Goal: Task Accomplishment & Management: Use online tool/utility

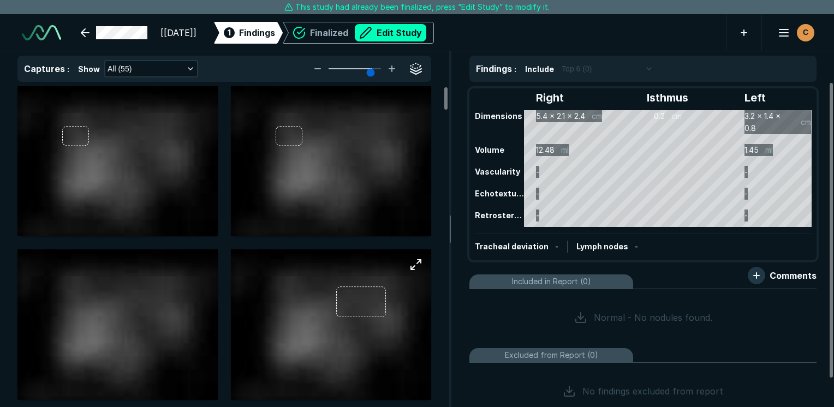
scroll to position [2981, 5154]
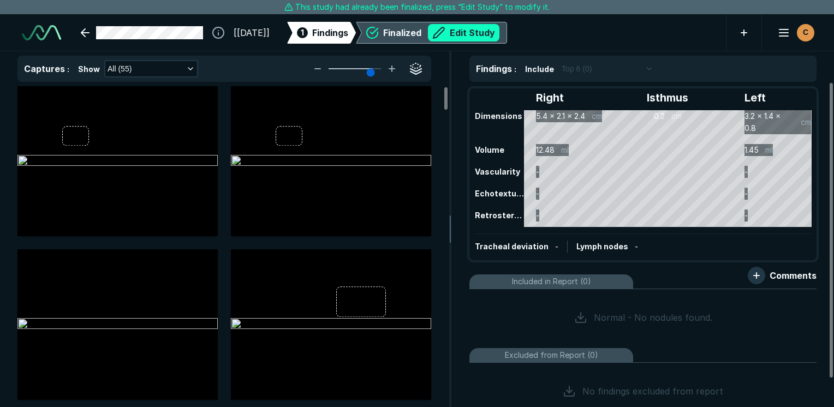
click at [479, 30] on button "Edit Study" at bounding box center [463, 32] width 71 height 17
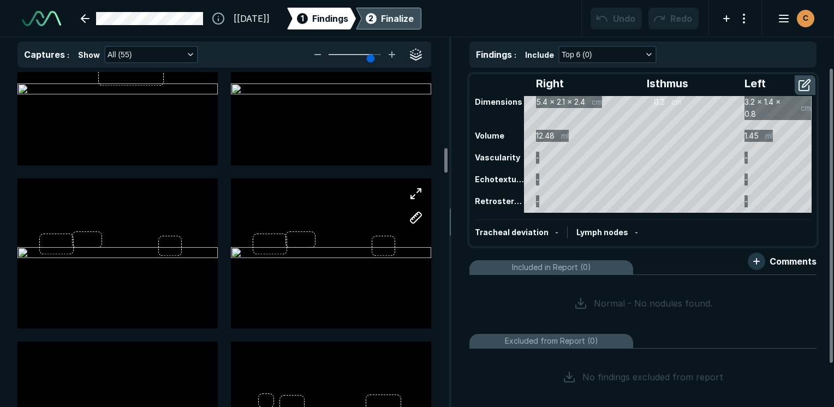
scroll to position [1146, 0]
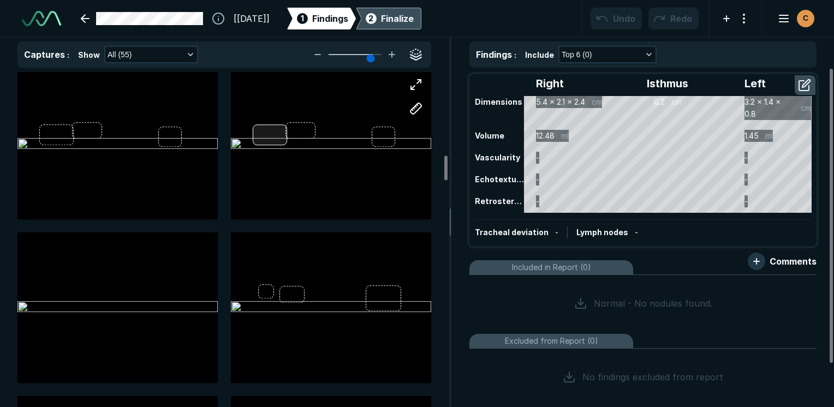
click at [271, 139] on div at bounding box center [331, 144] width 200 height 150
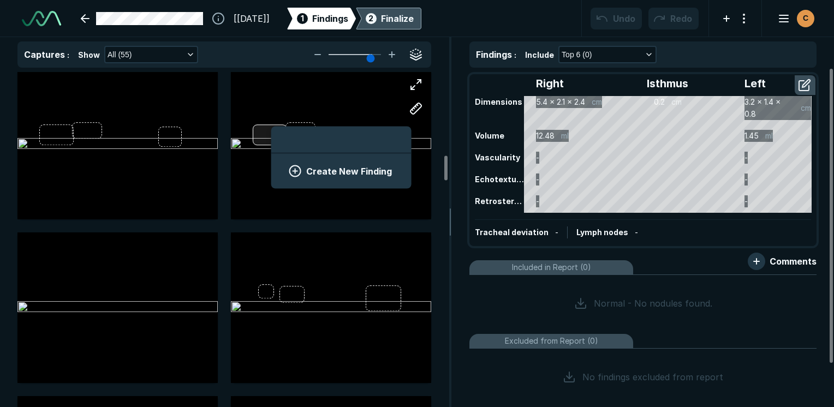
scroll to position [1496, 2024]
click at [308, 175] on button "Create New Finding" at bounding box center [341, 171] width 114 height 22
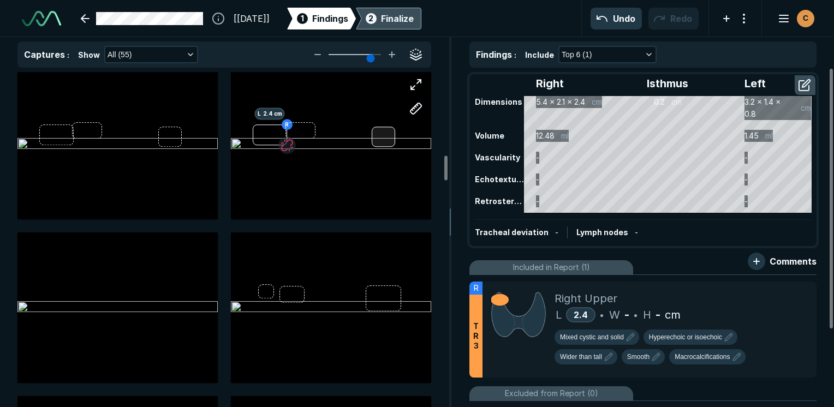
click at [383, 137] on div at bounding box center [383, 137] width 23 height 21
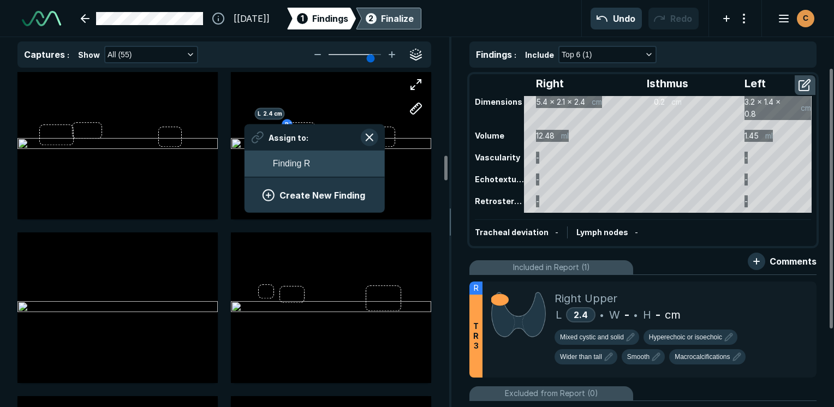
click at [283, 168] on span "Finding R" at bounding box center [291, 163] width 37 height 13
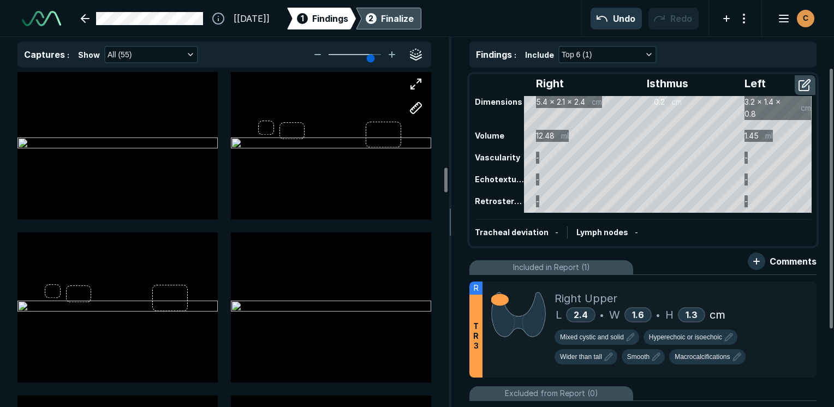
scroll to position [1419, 0]
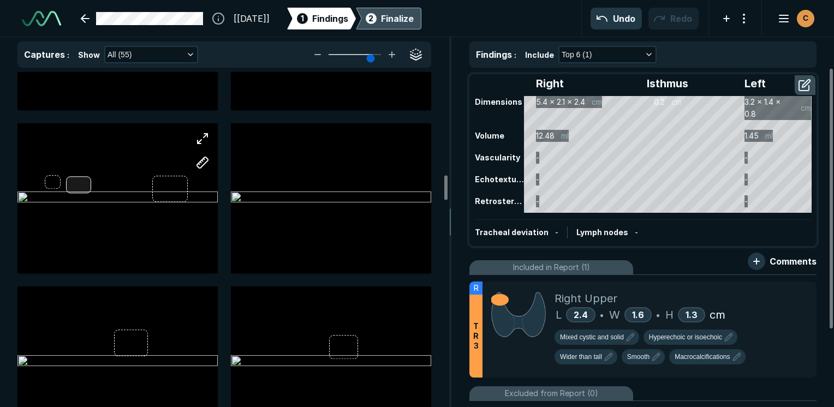
click at [83, 181] on div at bounding box center [117, 198] width 200 height 150
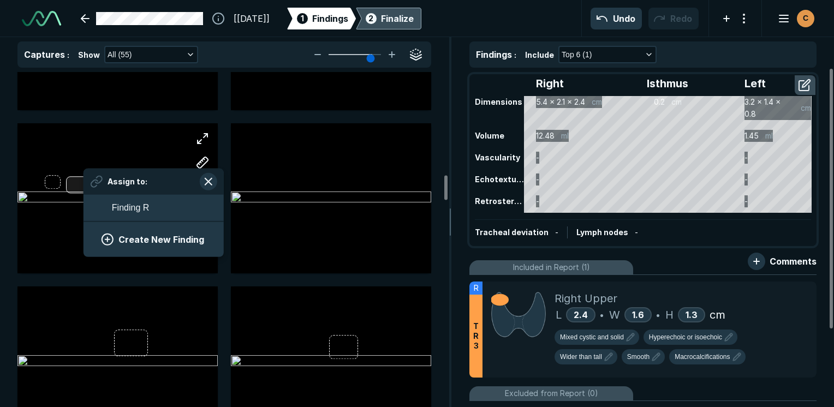
scroll to position [1496, 2024]
click at [144, 241] on button "Create New Finding" at bounding box center [154, 240] width 114 height 22
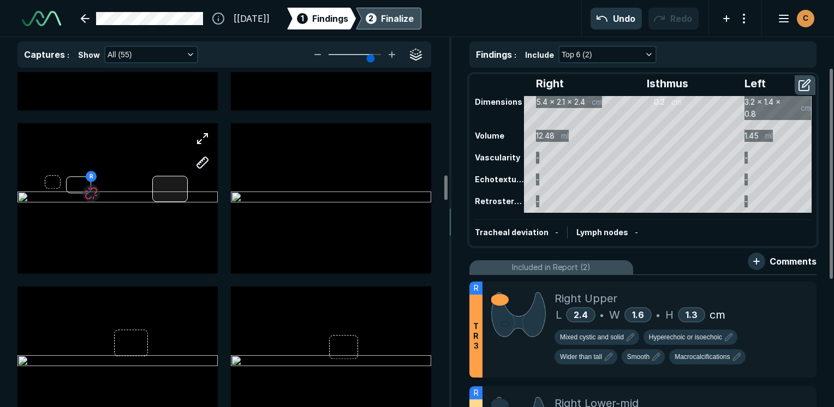
click at [159, 186] on div "R" at bounding box center [117, 198] width 200 height 150
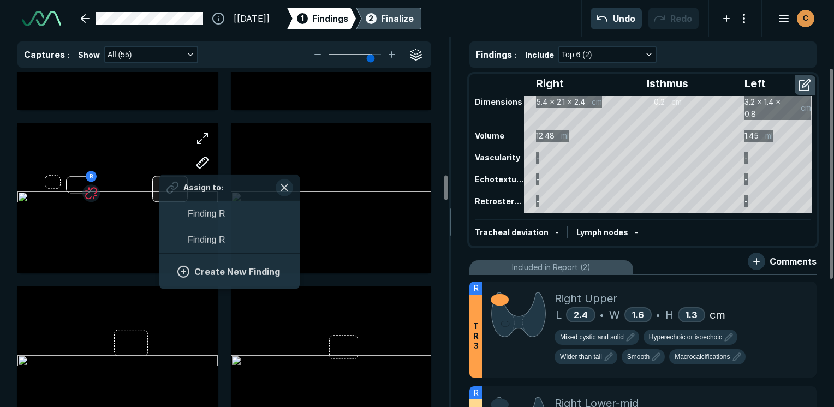
scroll to position [1614, 2024]
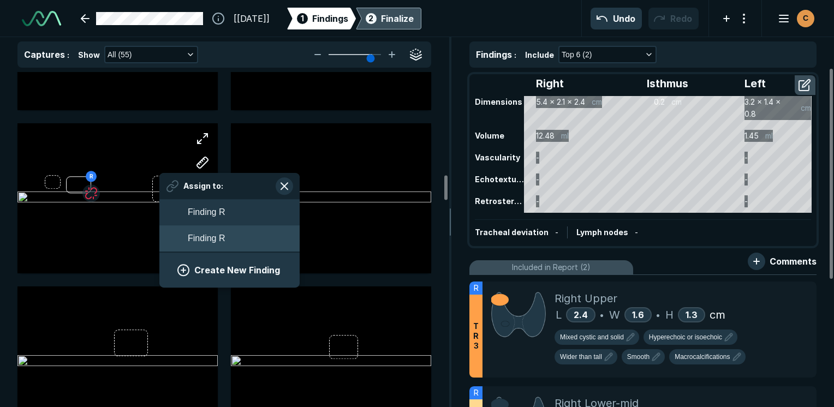
click at [195, 232] on span "Finding R" at bounding box center [206, 238] width 37 height 13
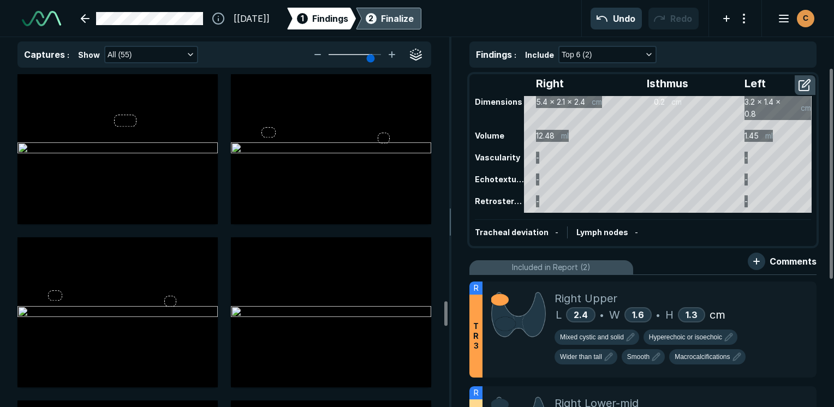
scroll to position [3165, 0]
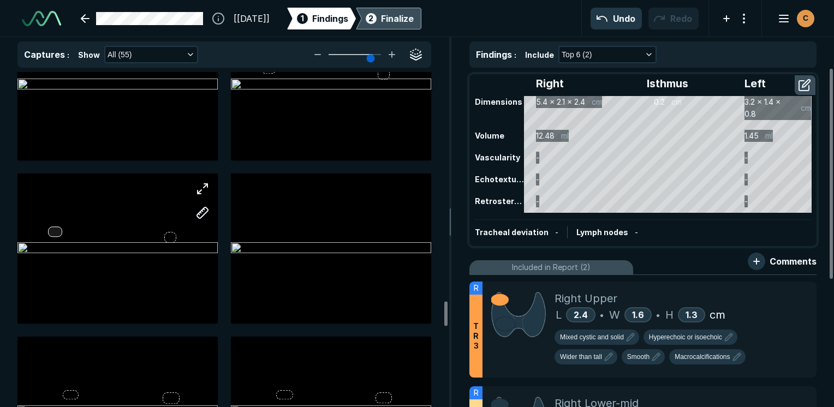
click at [59, 229] on div at bounding box center [117, 249] width 200 height 150
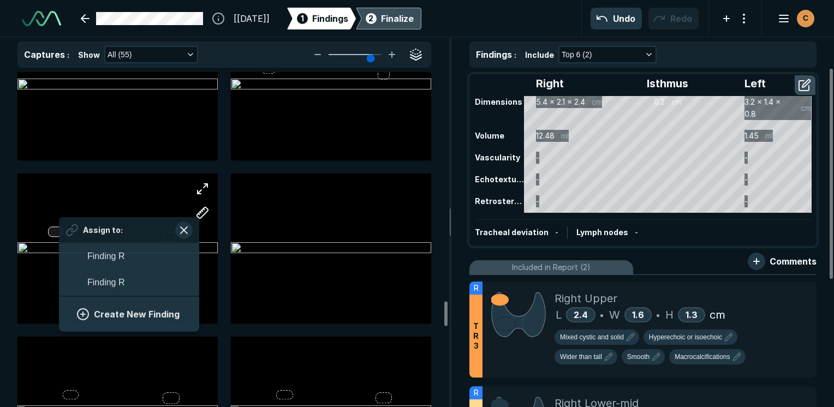
scroll to position [1614, 2024]
click at [118, 318] on button "Create New Finding" at bounding box center [129, 313] width 114 height 22
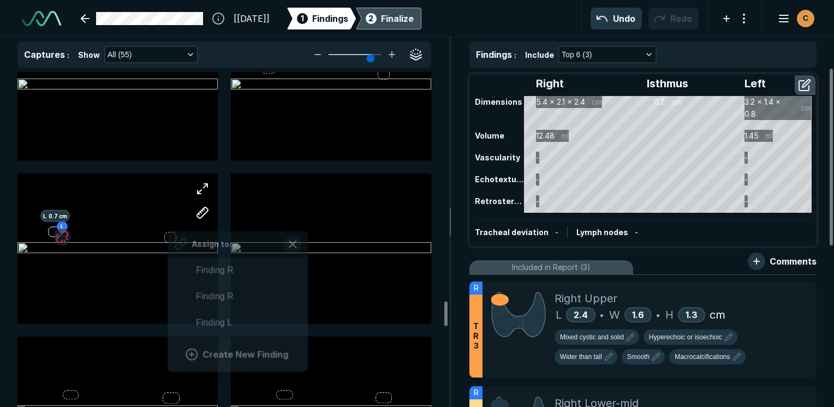
click at [168, 237] on div "L L 0.7 cm Assign to: Finding R Finding R Finding L Create New Finding" at bounding box center [117, 249] width 200 height 150
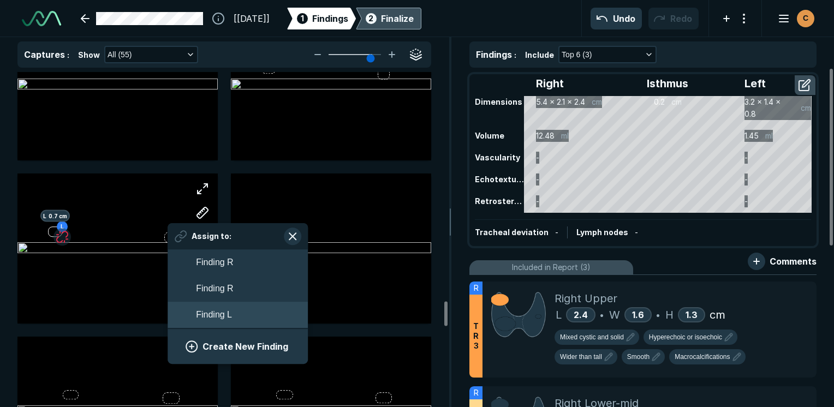
click at [212, 309] on span "Finding L" at bounding box center [214, 314] width 36 height 13
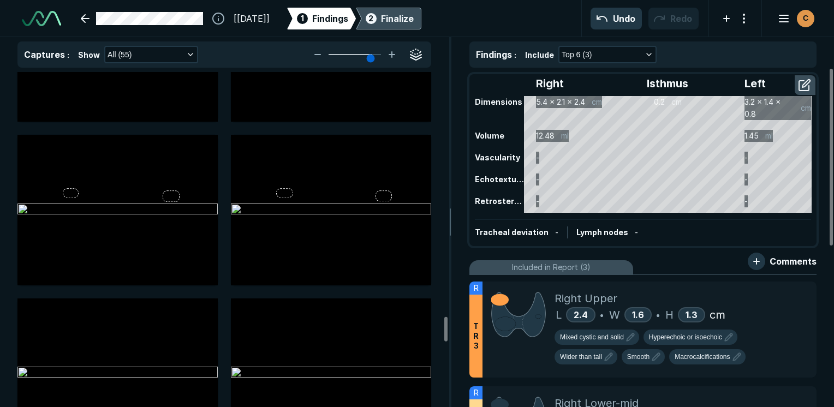
scroll to position [3384, 0]
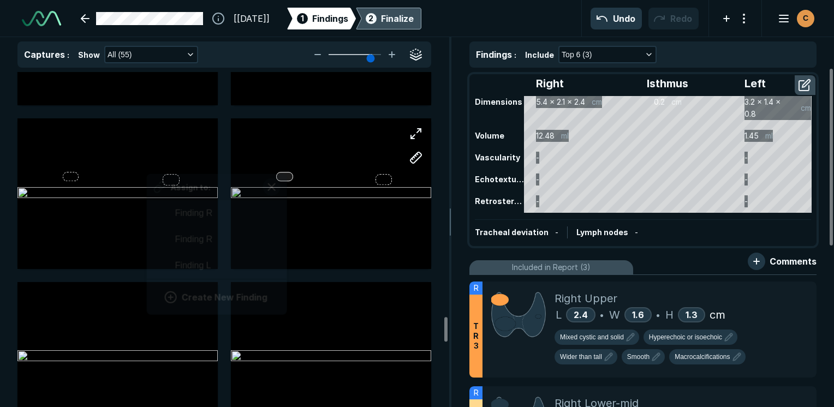
click at [285, 175] on div at bounding box center [284, 176] width 17 height 9
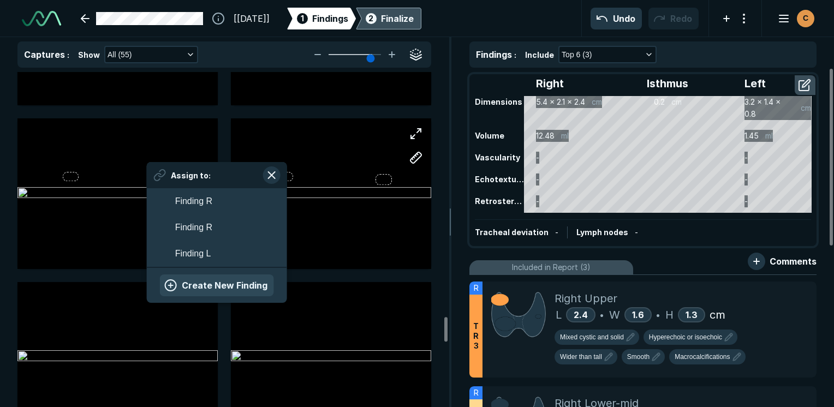
click at [240, 286] on button "Create New Finding" at bounding box center [217, 286] width 114 height 22
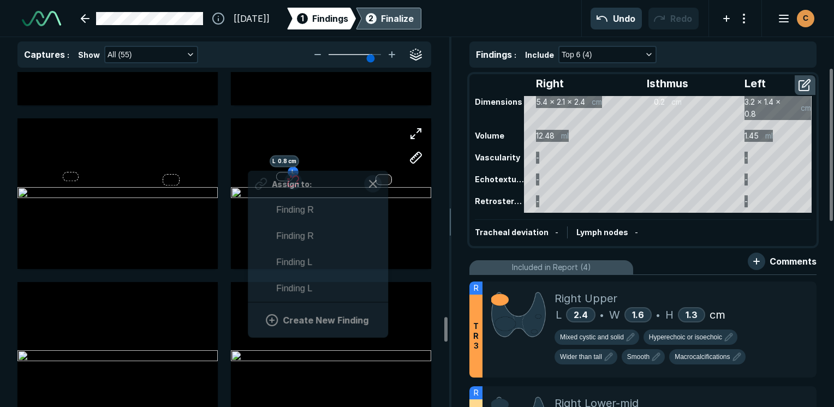
click at [386, 176] on div at bounding box center [383, 179] width 16 height 11
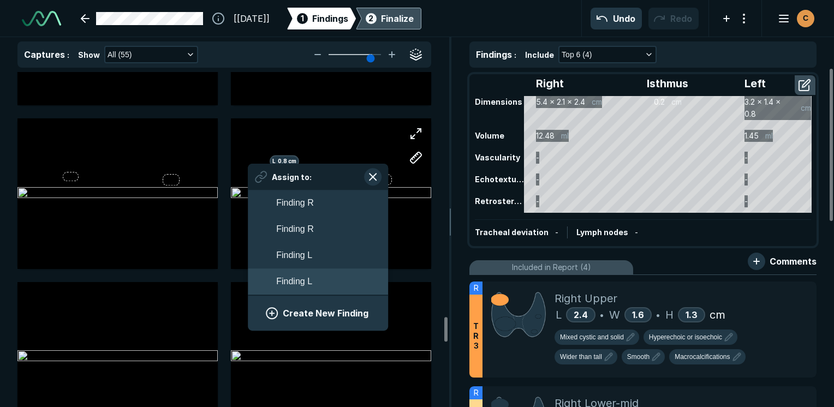
click at [322, 288] on button "Finding L" at bounding box center [318, 282] width 140 height 26
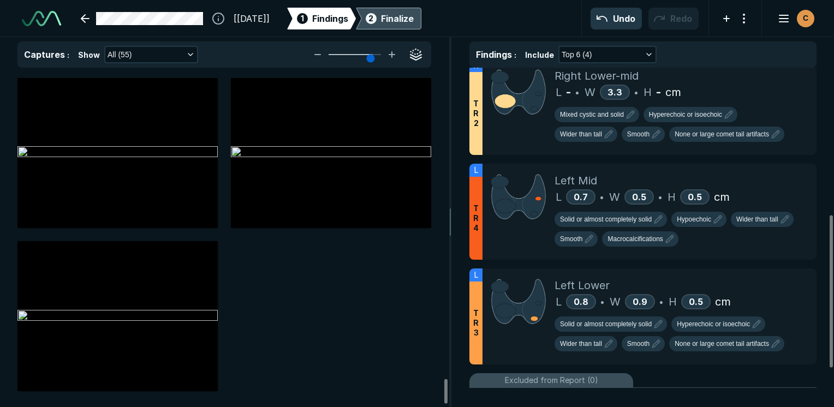
scroll to position [4242, 0]
click at [118, 313] on div at bounding box center [117, 315] width 200 height 125
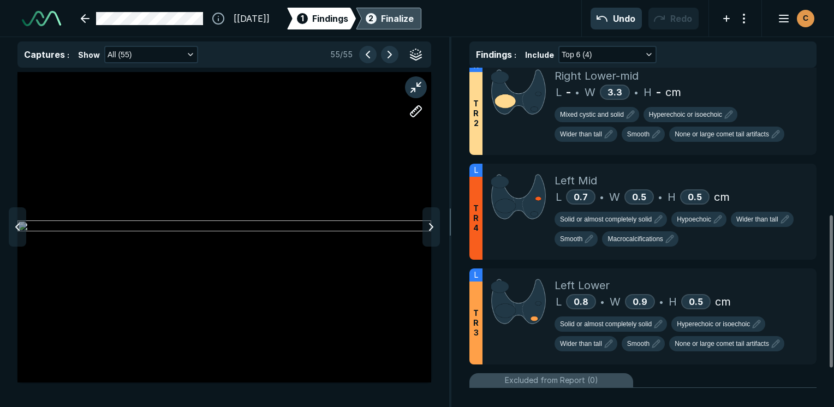
scroll to position [2791, 3247]
click at [426, 238] on div at bounding box center [430, 226] width 17 height 39
click at [22, 223] on icon at bounding box center [17, 226] width 13 height 13
click at [205, 95] on div at bounding box center [224, 227] width 414 height 311
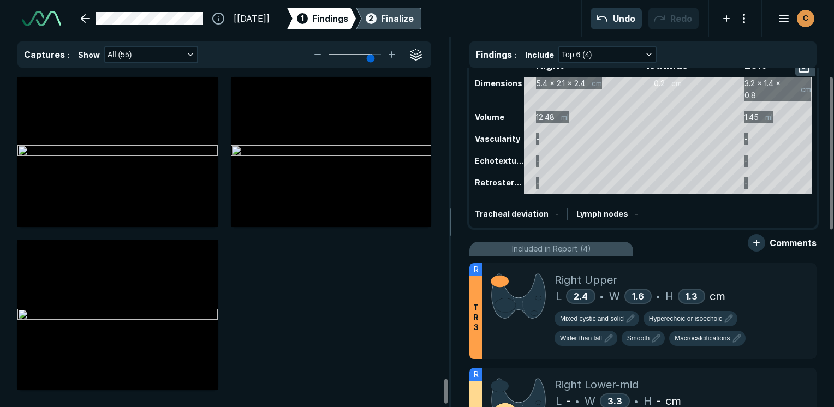
scroll to position [0, 0]
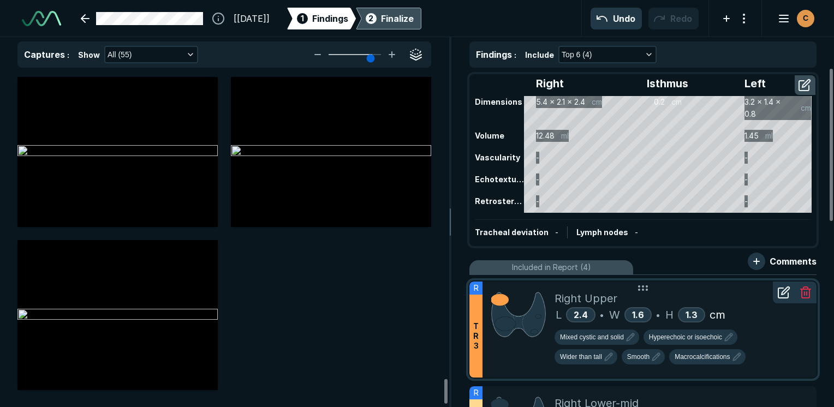
click at [750, 291] on div "Right Upper" at bounding box center [680, 298] width 253 height 16
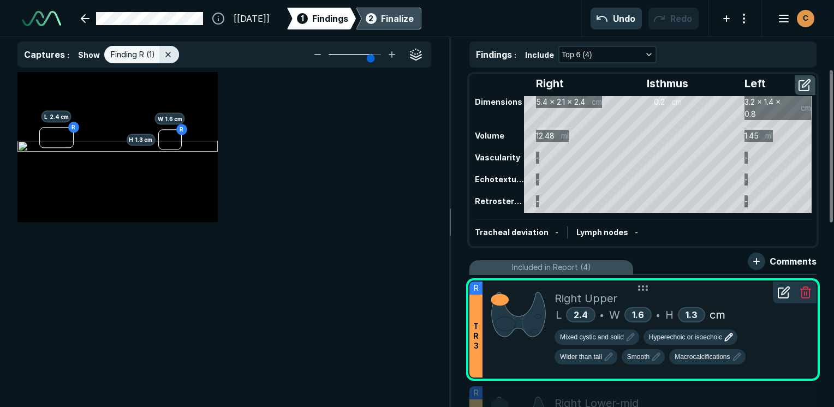
scroll to position [55, 0]
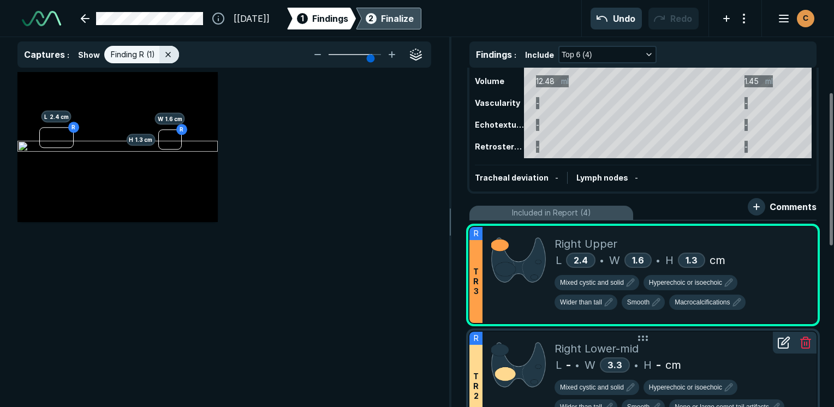
click at [705, 370] on div "L - • W 3.3 • H - cm" at bounding box center [680, 365] width 253 height 16
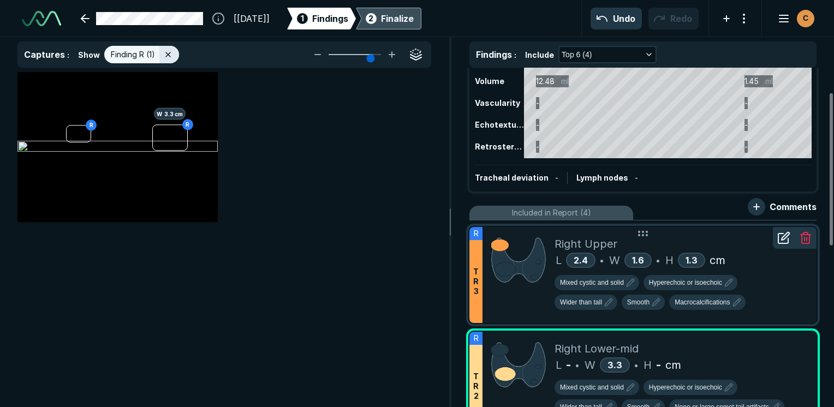
click at [738, 246] on div "Right Upper" at bounding box center [680, 244] width 253 height 16
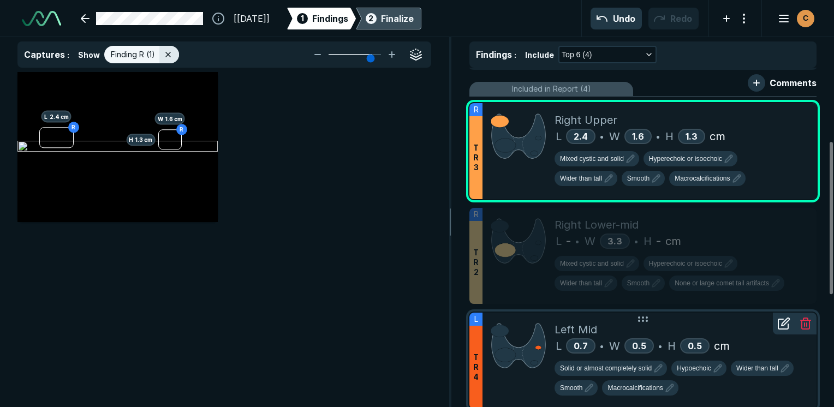
scroll to position [164, 0]
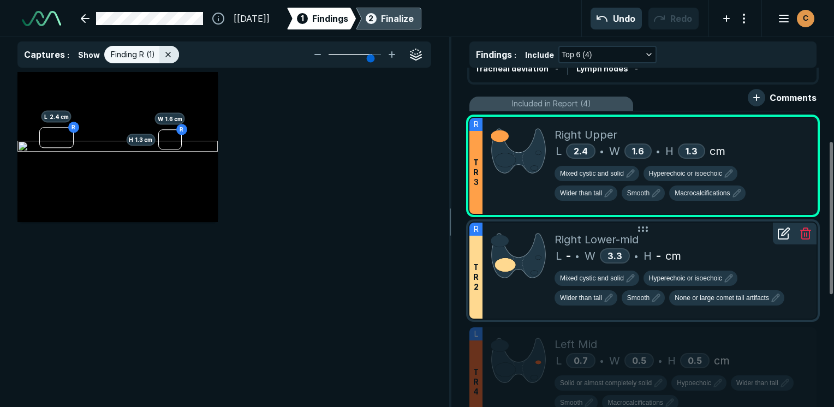
click at [739, 240] on div "Right Lower-mid" at bounding box center [680, 239] width 253 height 16
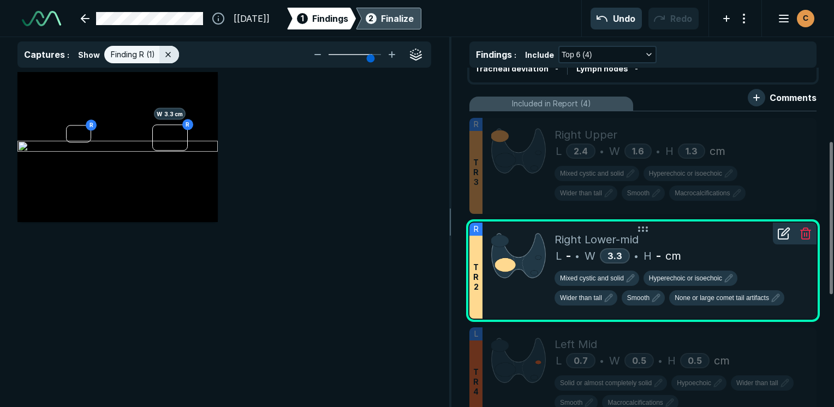
click at [702, 243] on div "Right Lower-mid" at bounding box center [680, 239] width 253 height 16
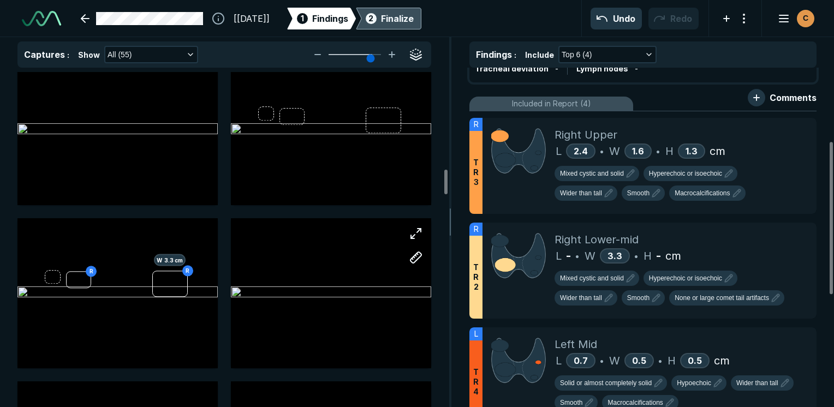
scroll to position [1350, 0]
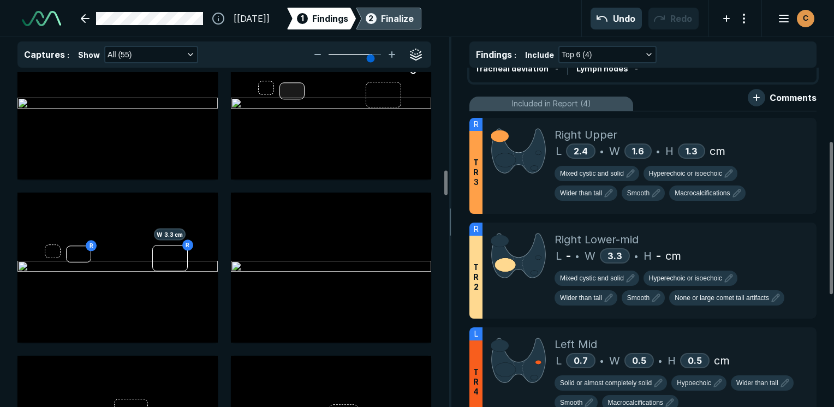
click at [290, 96] on div at bounding box center [331, 104] width 200 height 150
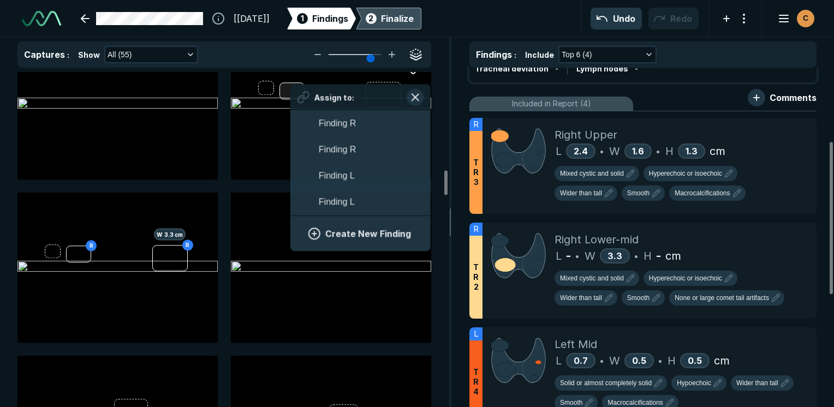
scroll to position [1850, 2024]
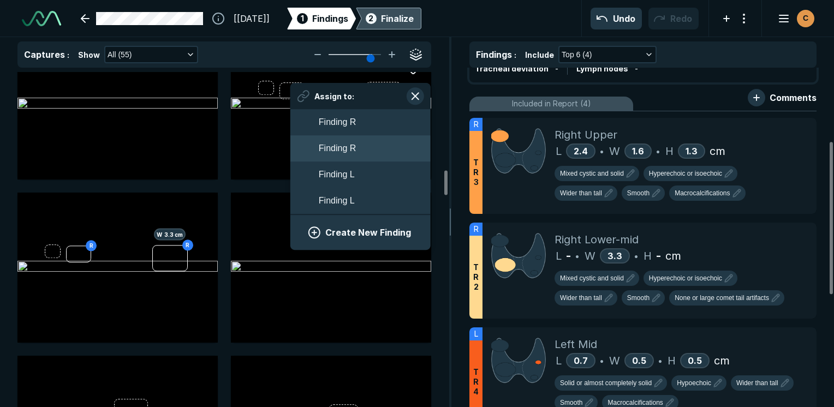
click at [326, 154] on span "Finding R" at bounding box center [337, 148] width 37 height 13
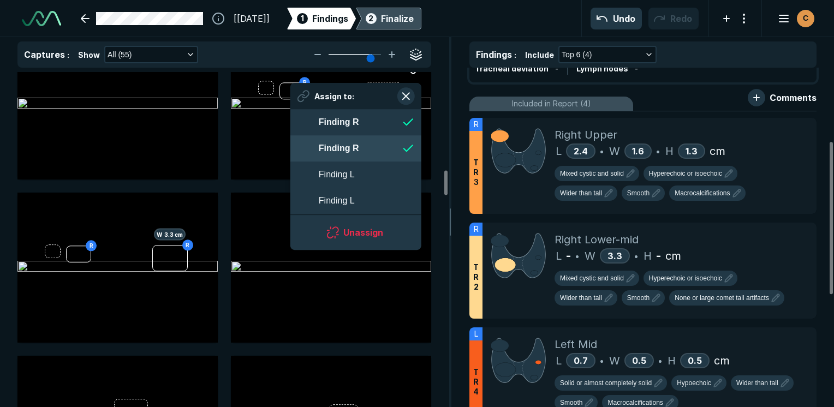
scroll to position [1850, 1991]
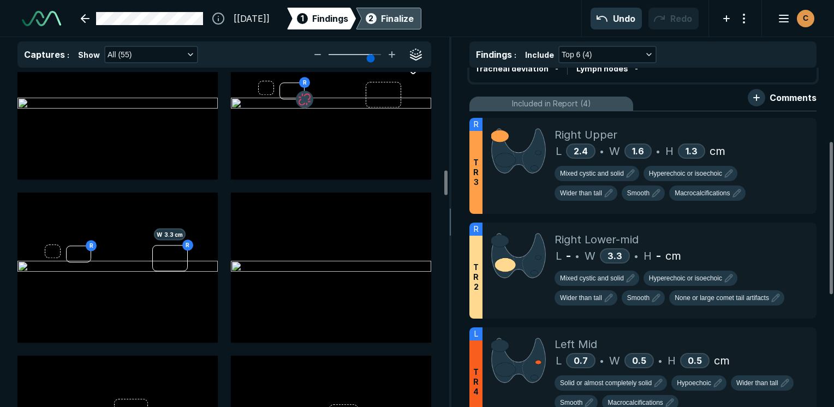
click at [300, 96] on button "button" at bounding box center [304, 99] width 17 height 17
click at [188, 264] on button "button" at bounding box center [187, 270] width 17 height 17
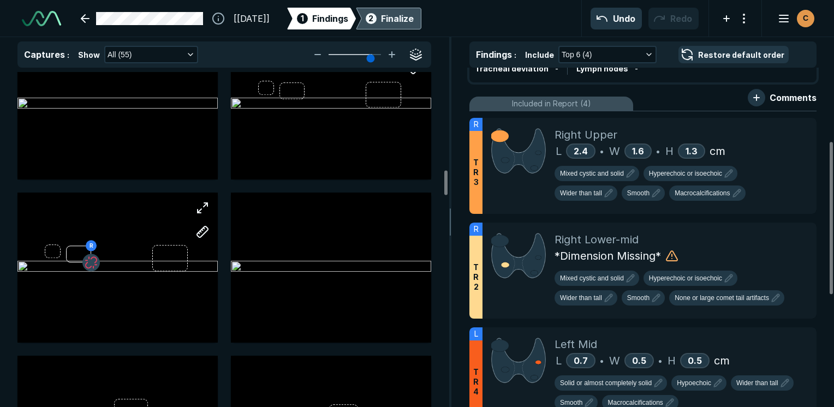
click at [95, 261] on button "button" at bounding box center [90, 262] width 17 height 17
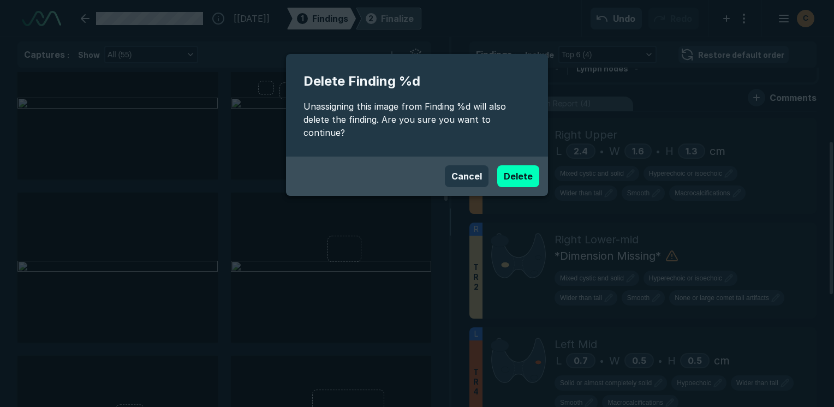
click at [499, 173] on div "Cancel Delete" at bounding box center [417, 176] width 244 height 22
click at [523, 165] on button "Delete" at bounding box center [518, 176] width 42 height 22
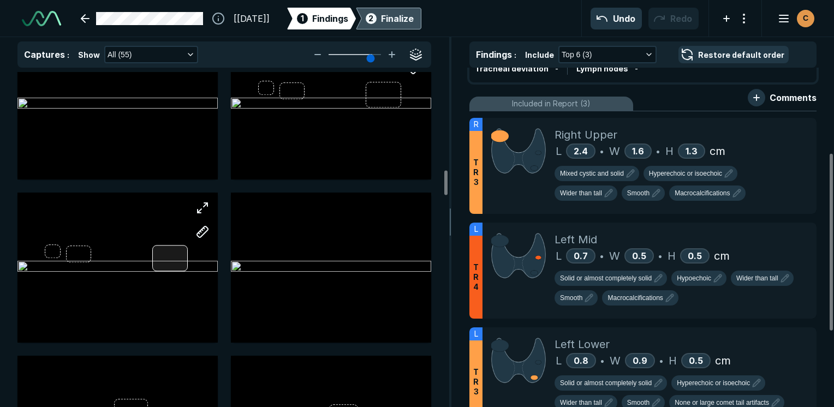
click at [175, 257] on div at bounding box center [117, 268] width 200 height 150
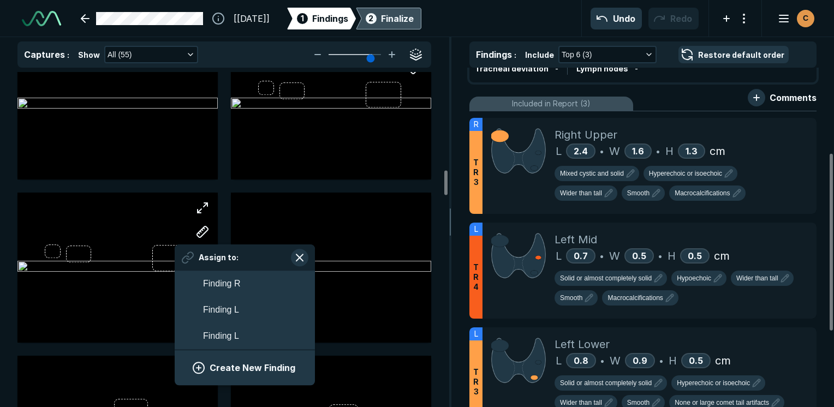
scroll to position [1732, 2024]
click at [220, 365] on button "Create New Finding" at bounding box center [245, 368] width 114 height 22
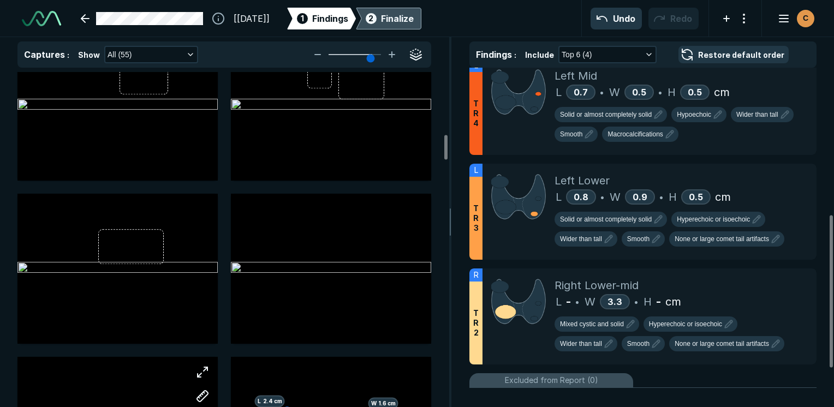
scroll to position [749, 0]
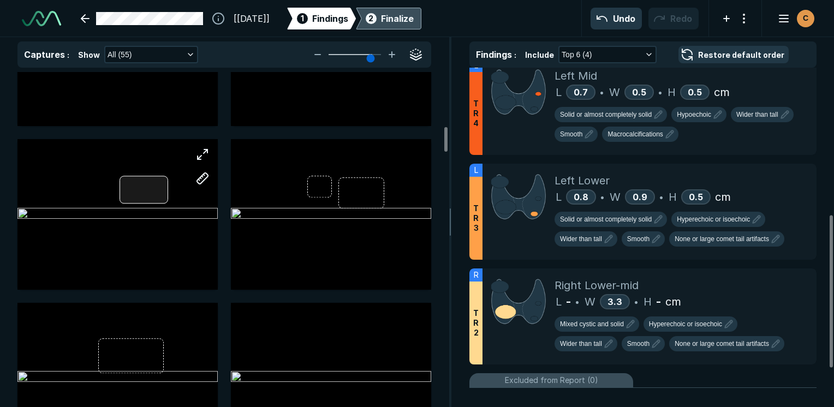
click at [149, 186] on div at bounding box center [117, 214] width 200 height 150
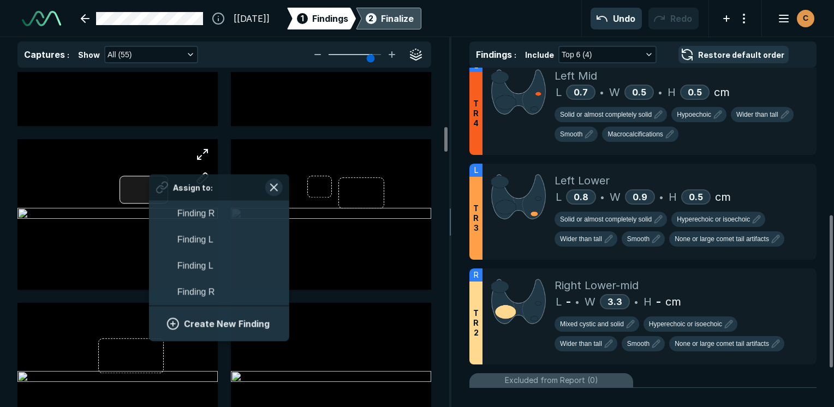
scroll to position [1850, 2024]
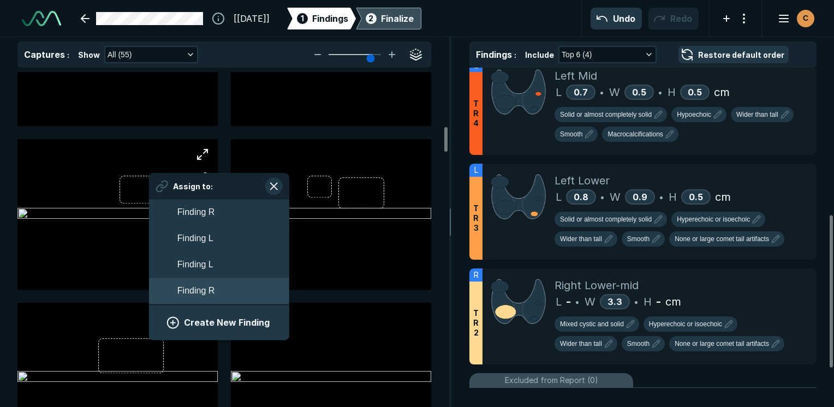
click at [187, 299] on button "Finding R" at bounding box center [219, 291] width 140 height 26
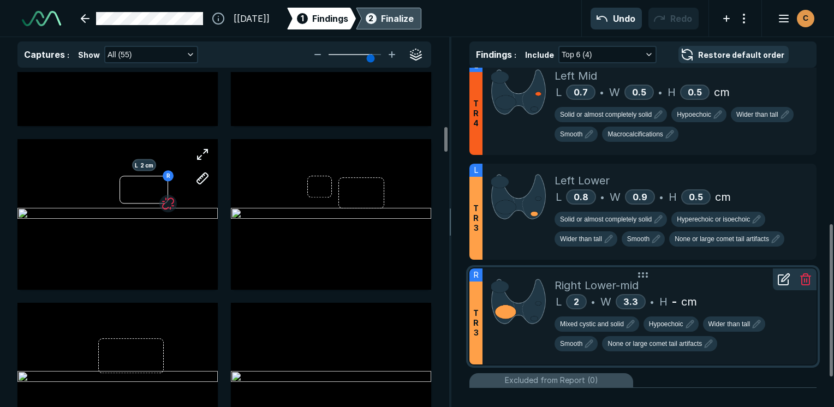
scroll to position [382, 0]
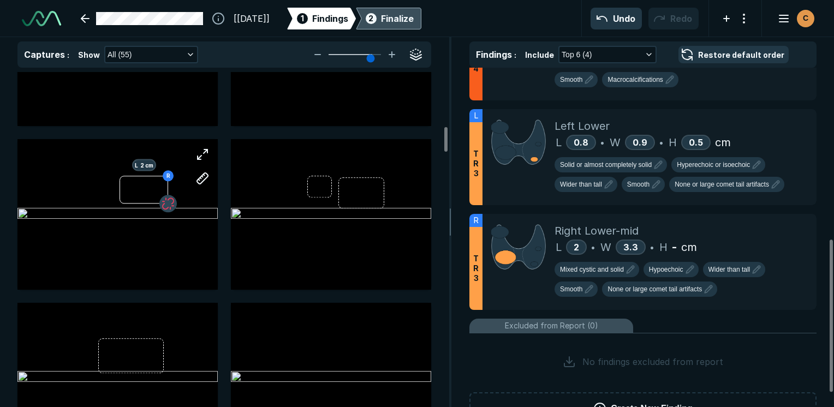
click at [164, 201] on button "button" at bounding box center [167, 203] width 17 height 17
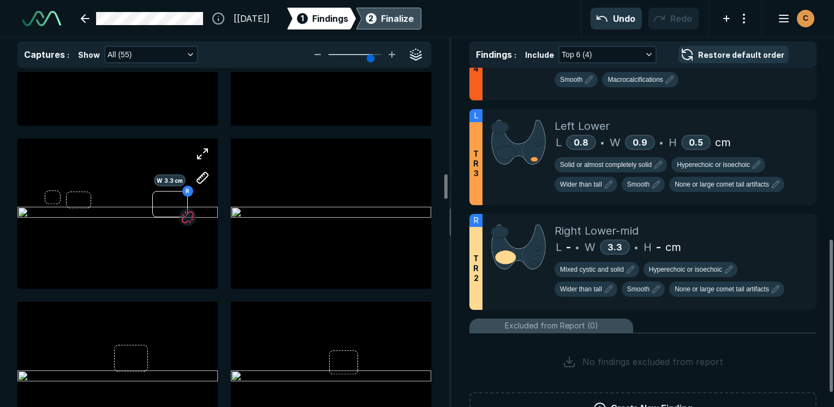
scroll to position [1404, 0]
click at [188, 210] on button "button" at bounding box center [187, 216] width 17 height 17
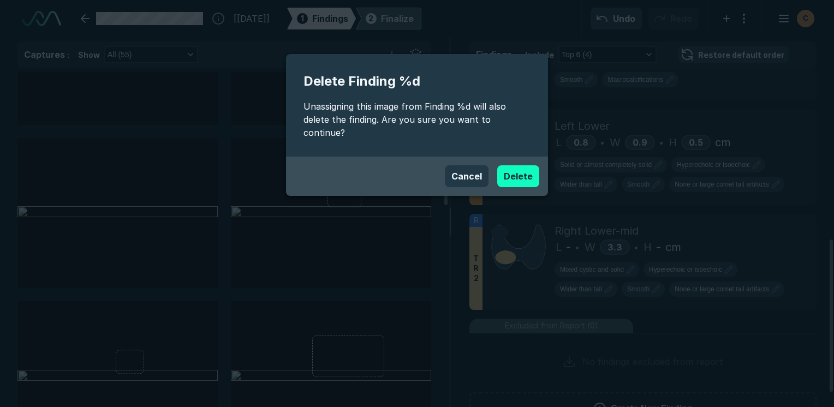
click at [499, 167] on button "Delete" at bounding box center [518, 176] width 42 height 22
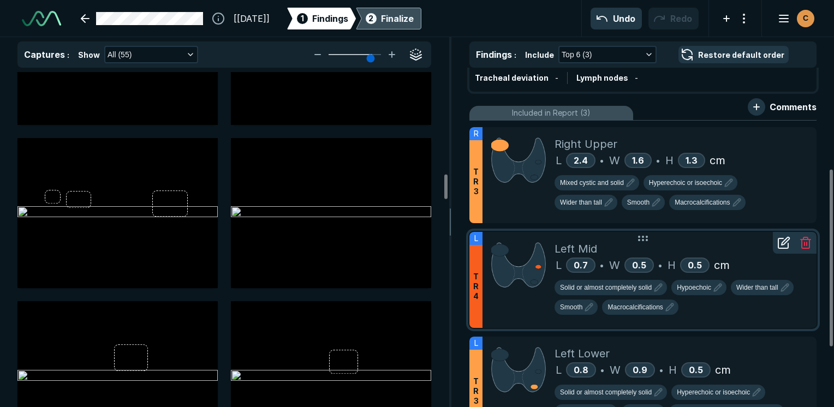
scroll to position [146, 0]
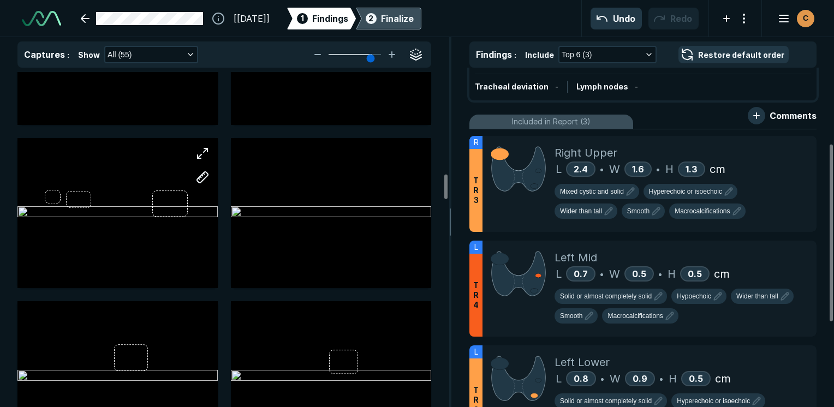
click at [80, 190] on div at bounding box center [117, 213] width 200 height 125
click at [80, 195] on div "Assign to: Finding R Finding L Finding L Create New Finding" at bounding box center [117, 213] width 200 height 150
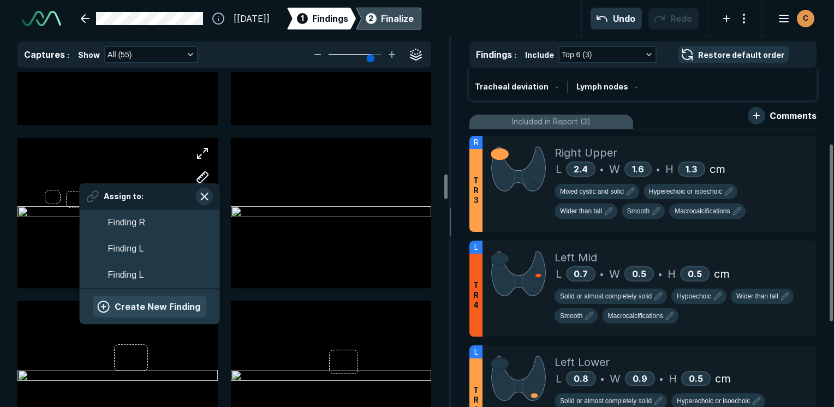
click at [148, 314] on button "Create New Finding" at bounding box center [150, 307] width 114 height 22
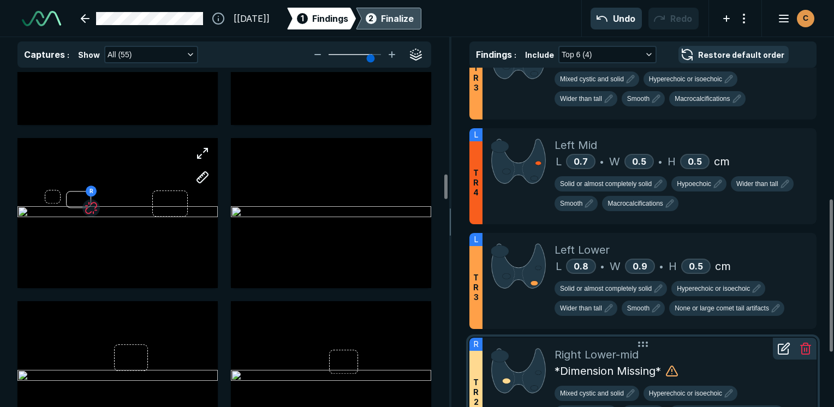
scroll to position [309, 0]
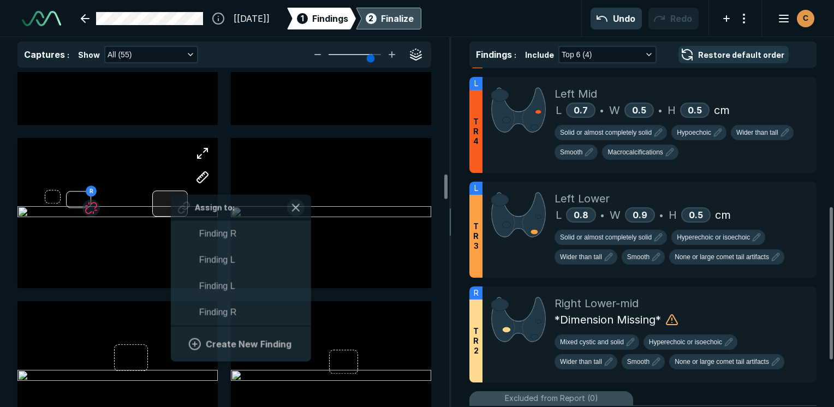
click at [171, 201] on div "R Assign to: Finding R Finding L Finding L Finding R Create New Finding" at bounding box center [117, 213] width 200 height 150
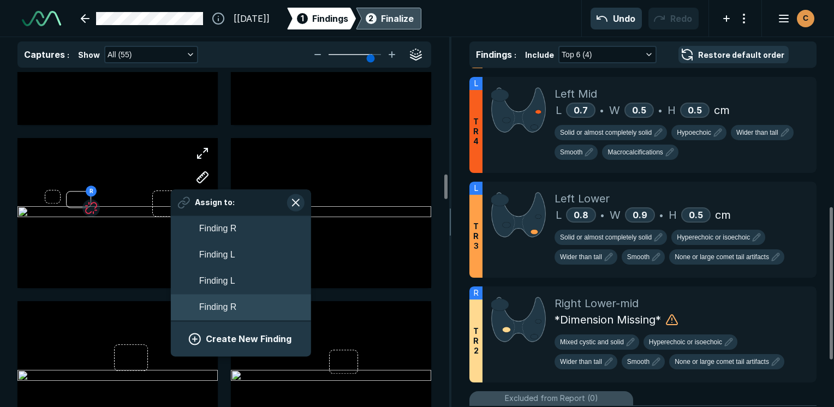
click at [213, 307] on span "Finding R" at bounding box center [217, 307] width 37 height 13
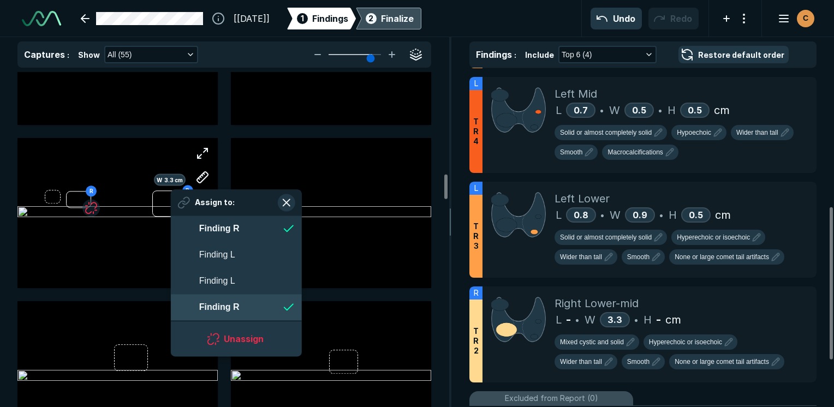
scroll to position [1850, 1991]
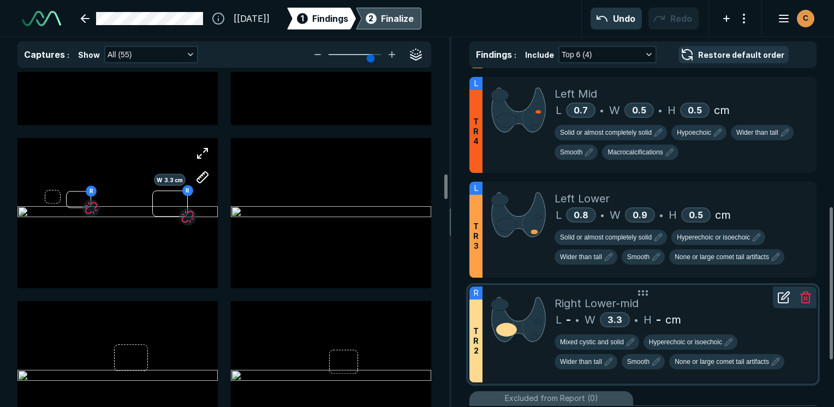
click at [736, 302] on div "Right Lower-mid" at bounding box center [680, 303] width 253 height 16
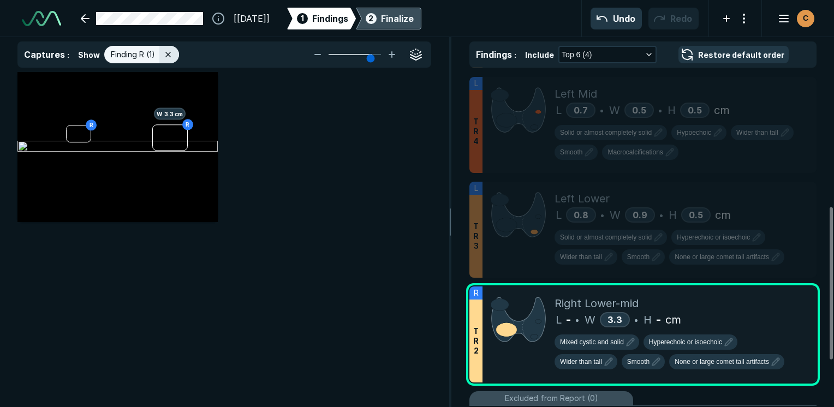
scroll to position [2791, 3247]
click at [784, 293] on icon at bounding box center [785, 296] width 8 height 8
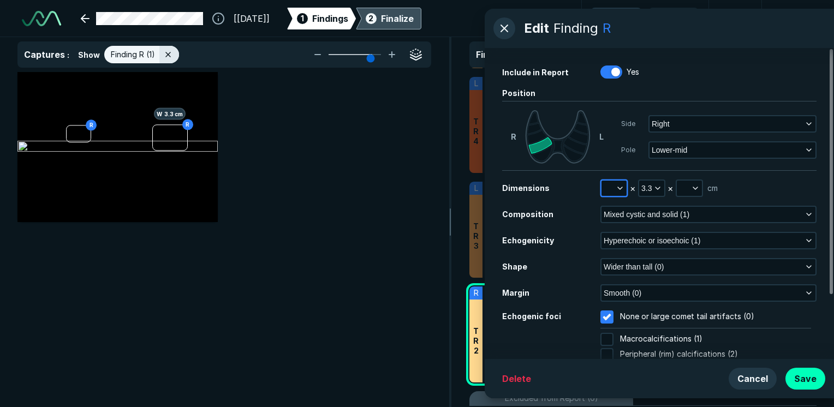
click at [616, 194] on button "button" at bounding box center [613, 188] width 25 height 15
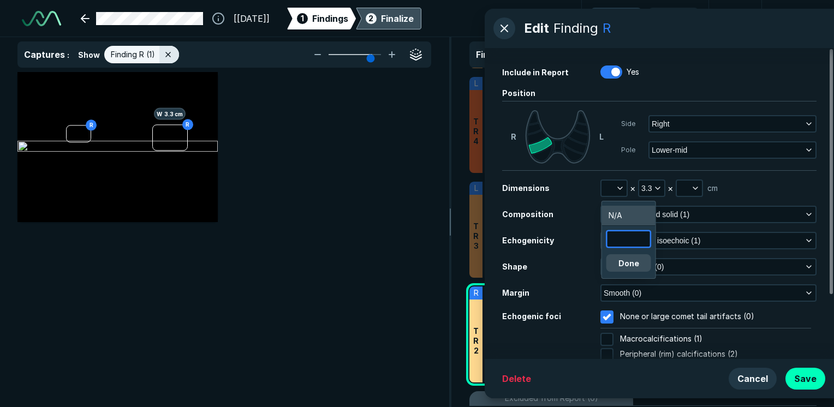
click at [624, 239] on input "text" at bounding box center [628, 238] width 43 height 15
type input "3.3"
click at [625, 250] on div "3.3 Done" at bounding box center [628, 250] width 45 height 41
drag, startPoint x: 629, startPoint y: 261, endPoint x: 630, endPoint y: 247, distance: 14.3
click at [629, 261] on button "Done" at bounding box center [628, 262] width 45 height 17
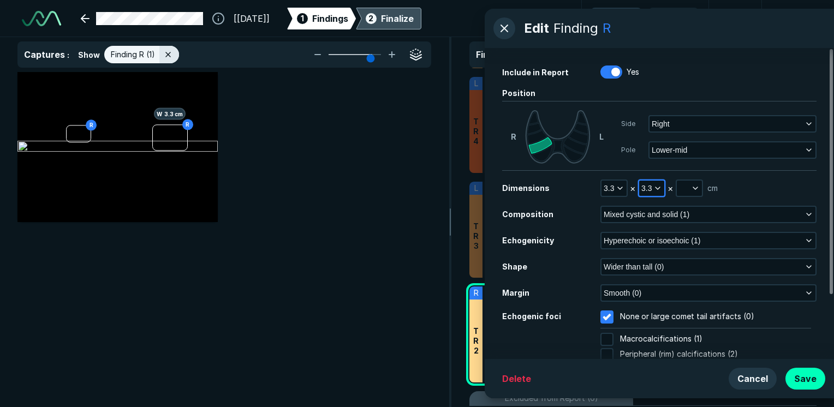
click at [654, 189] on icon "button" at bounding box center [657, 188] width 9 height 9
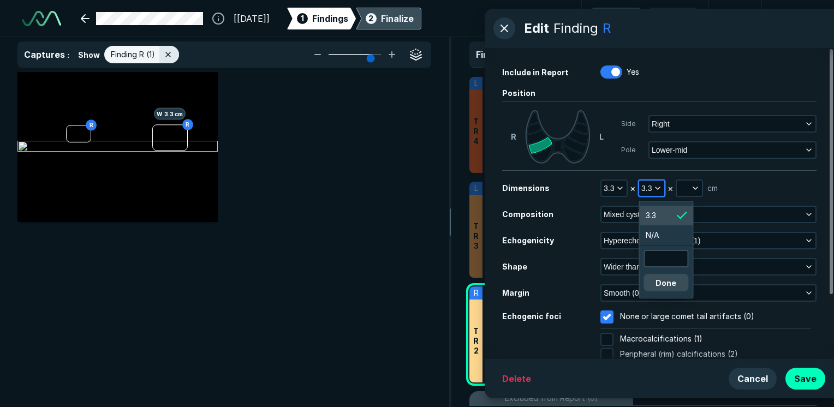
scroll to position [1774, 1644]
click at [666, 267] on div at bounding box center [665, 258] width 45 height 17
click at [666, 257] on input "text" at bounding box center [666, 258] width 43 height 15
type input "2.4"
click at [655, 282] on button "Done" at bounding box center [665, 282] width 45 height 17
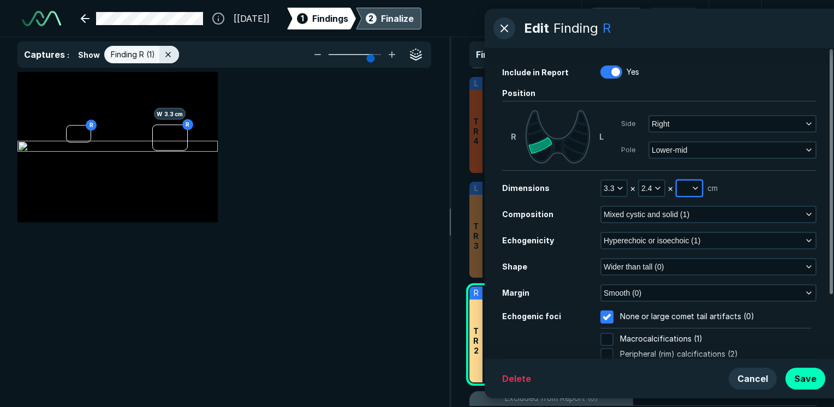
click at [685, 195] on button "button" at bounding box center [689, 188] width 25 height 15
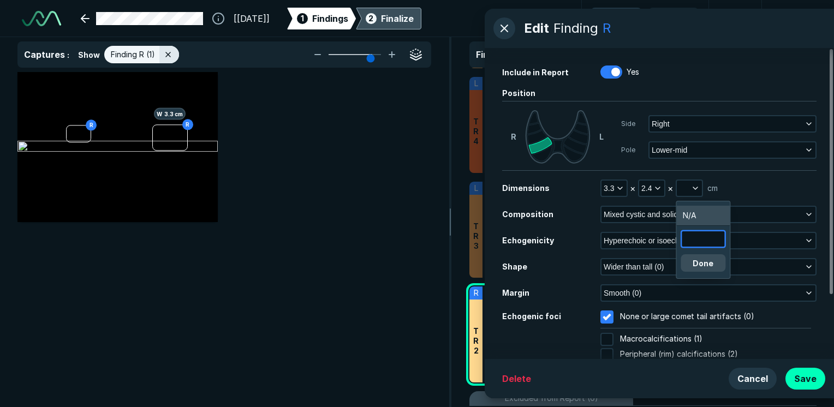
click at [702, 243] on input "text" at bounding box center [703, 238] width 43 height 15
type input "2.0"
click at [681, 262] on button "Done" at bounding box center [703, 262] width 45 height 17
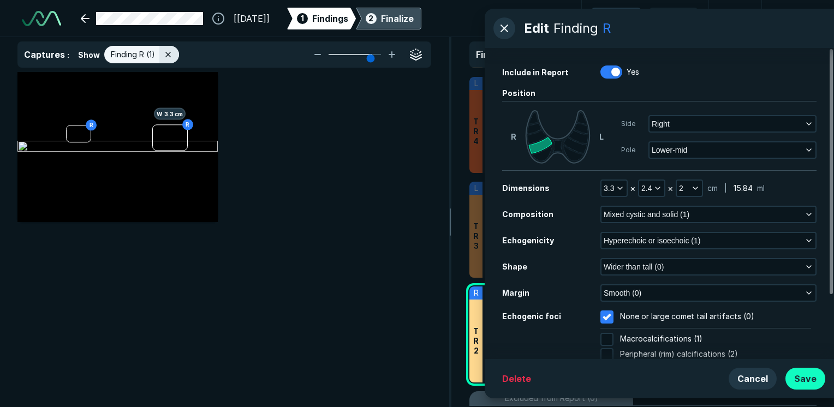
click at [799, 383] on button "Save" at bounding box center [805, 379] width 40 height 22
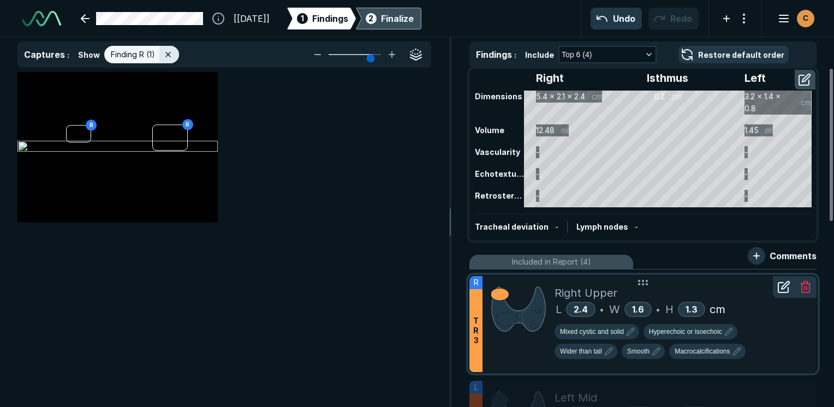
scroll to position [0, 0]
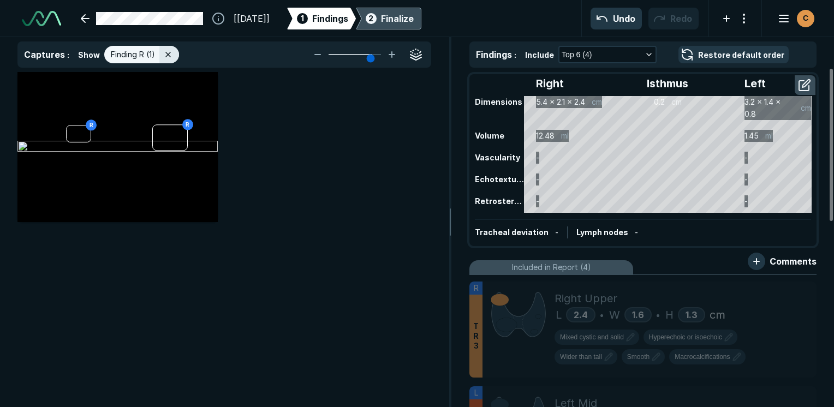
click at [414, 18] on div "Finalize" at bounding box center [397, 18] width 33 height 13
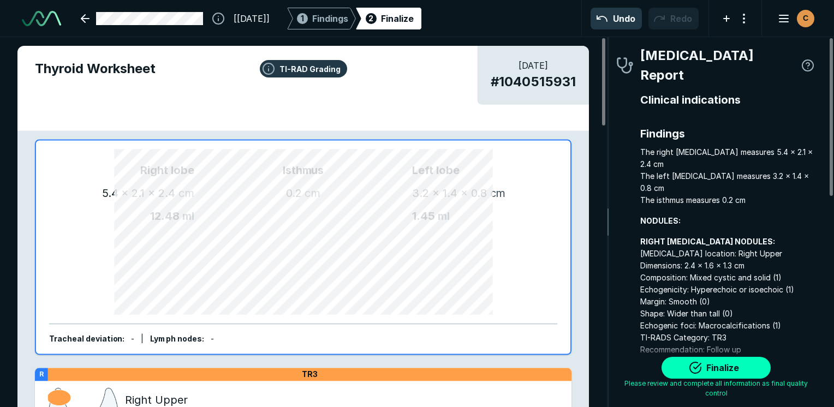
scroll to position [3005, 2286]
click at [729, 365] on button "Finalize" at bounding box center [715, 368] width 109 height 22
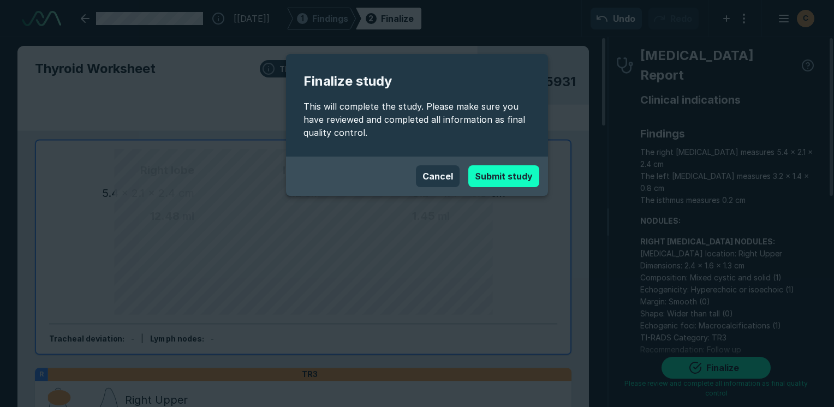
click at [497, 171] on button "Submit study" at bounding box center [503, 176] width 71 height 22
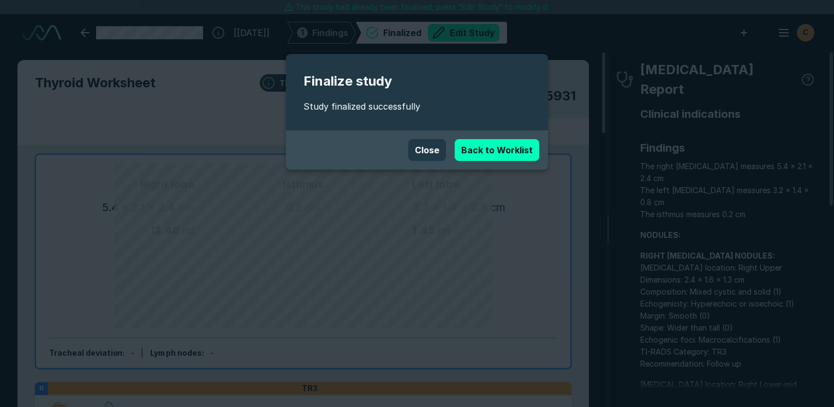
click at [444, 156] on button "Close" at bounding box center [427, 150] width 38 height 22
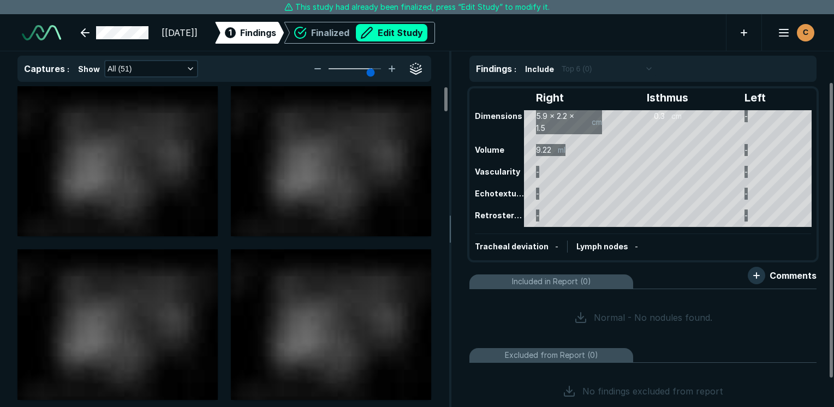
scroll to position [2981, 5154]
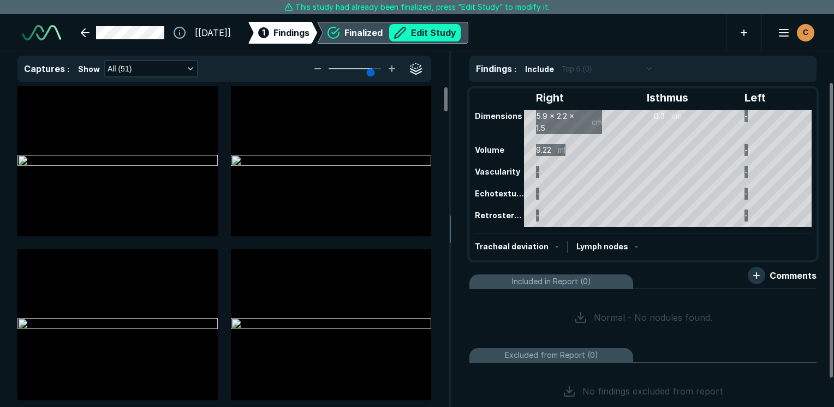
click at [443, 32] on button "Edit Study" at bounding box center [424, 32] width 71 height 17
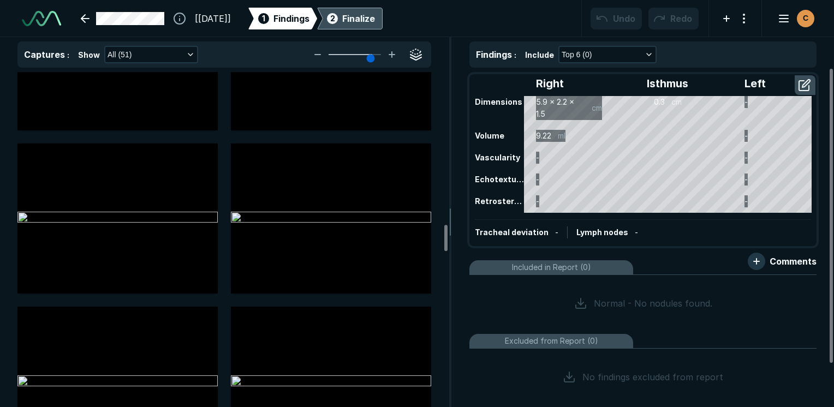
scroll to position [1855, 0]
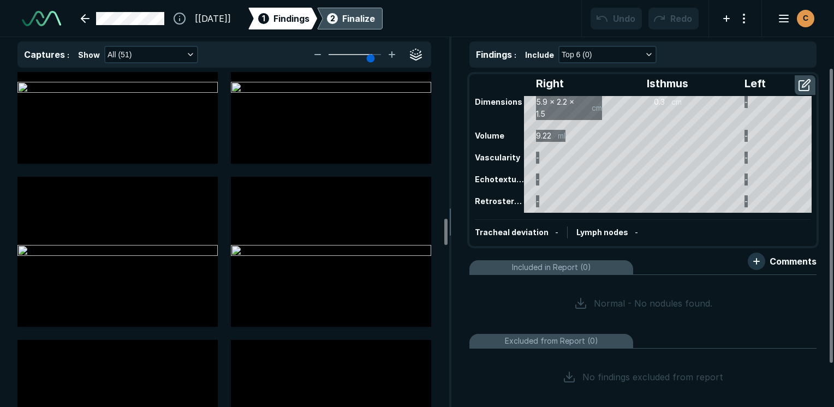
click at [58, 154] on div at bounding box center [117, 88] width 200 height 151
